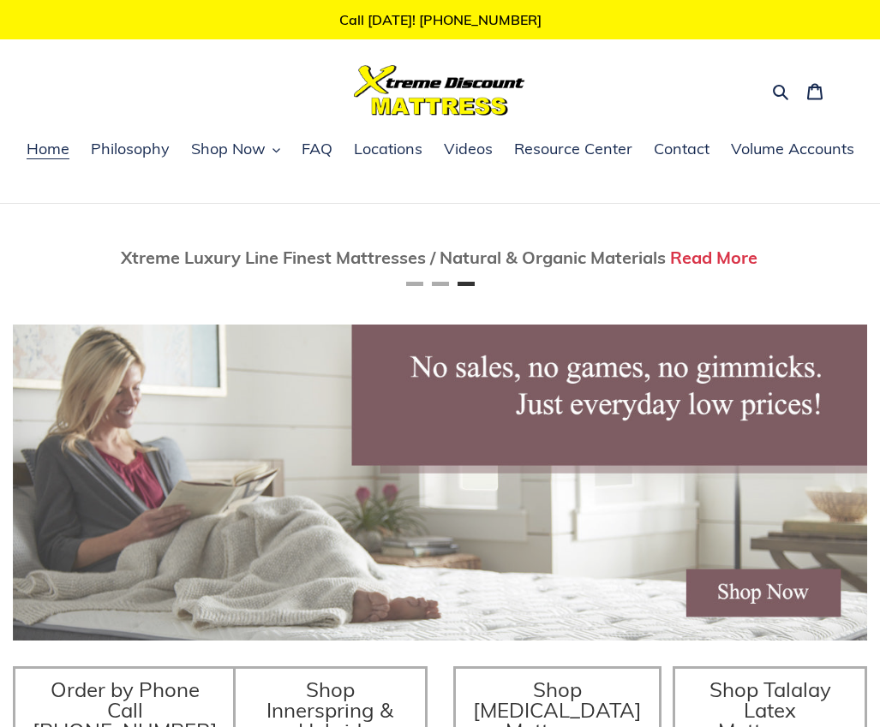
scroll to position [0, 1708]
